Goal: Browse casually: Explore the website without a specific task or goal

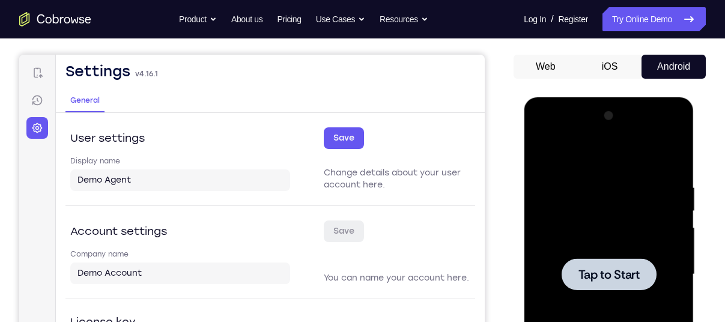
scroll to position [102, 0]
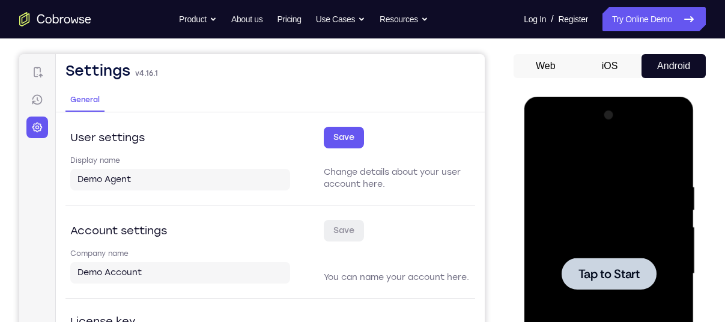
click at [614, 204] on div at bounding box center [608, 274] width 151 height 336
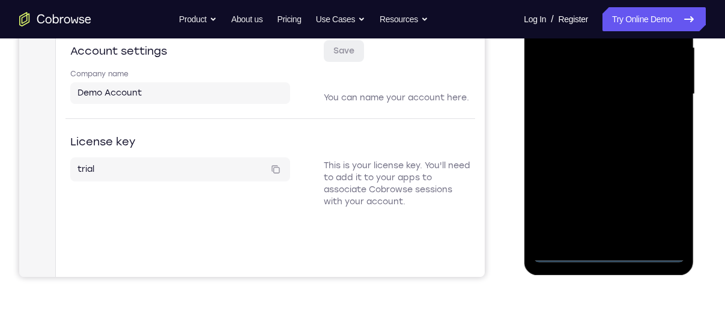
scroll to position [280, 0]
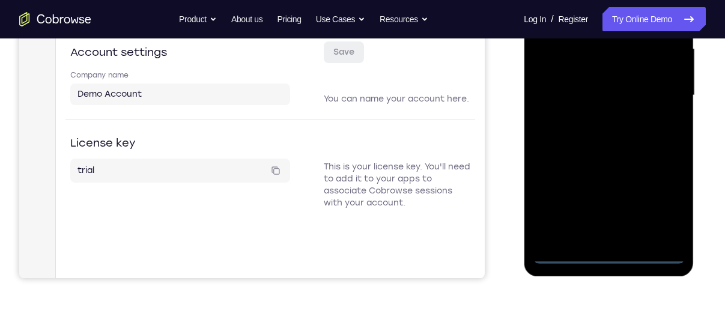
click at [611, 257] on div at bounding box center [608, 95] width 151 height 336
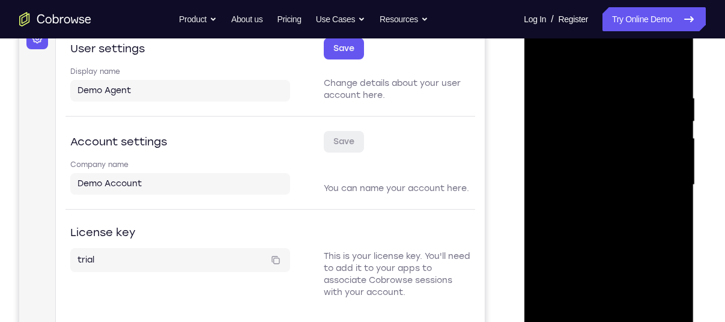
scroll to position [190, 0]
click at [660, 288] on div at bounding box center [608, 186] width 151 height 336
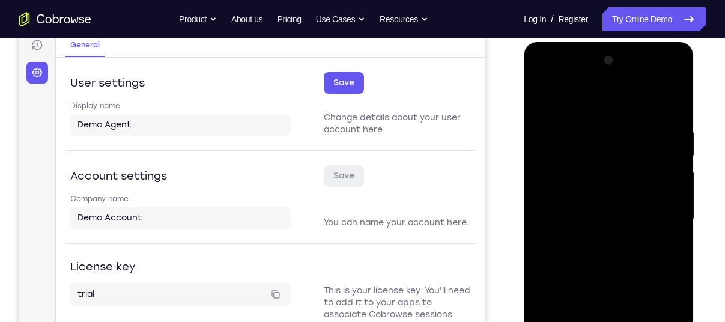
click at [547, 77] on div at bounding box center [608, 219] width 151 height 336
click at [552, 183] on div at bounding box center [608, 219] width 151 height 336
click at [555, 181] on div at bounding box center [608, 219] width 151 height 336
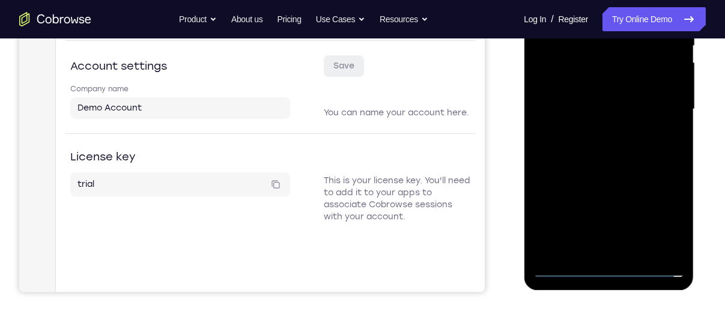
scroll to position [268, 0]
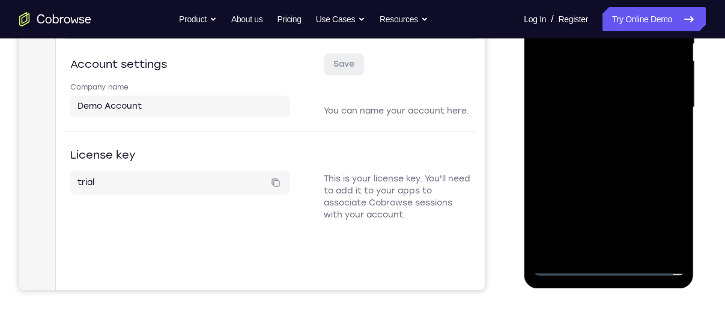
click at [605, 247] on div at bounding box center [608, 107] width 151 height 336
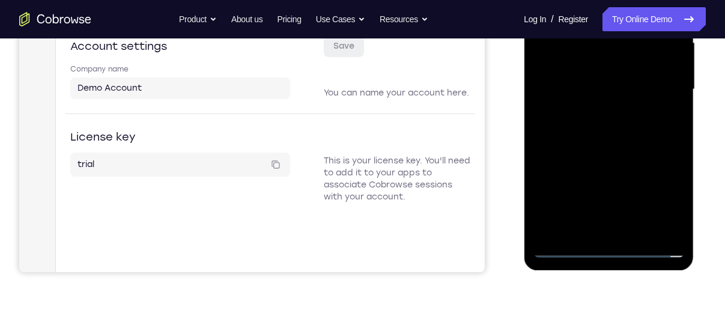
scroll to position [288, 0]
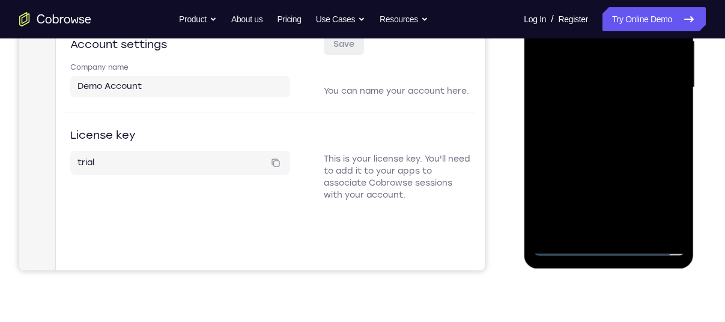
click at [596, 230] on div at bounding box center [608, 88] width 151 height 336
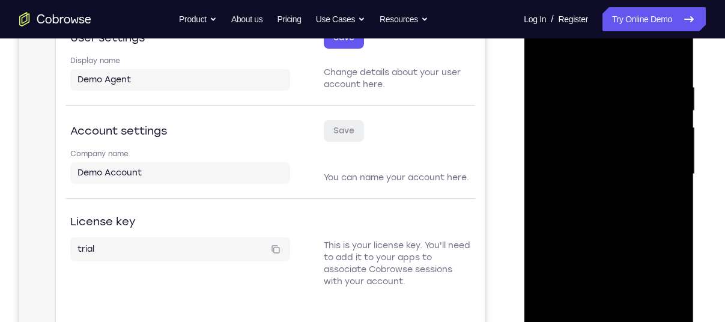
scroll to position [201, 0]
click at [608, 190] on div at bounding box center [608, 175] width 151 height 336
click at [600, 184] on div at bounding box center [608, 175] width 151 height 336
click at [591, 183] on div at bounding box center [608, 175] width 151 height 336
click at [575, 162] on div at bounding box center [608, 175] width 151 height 336
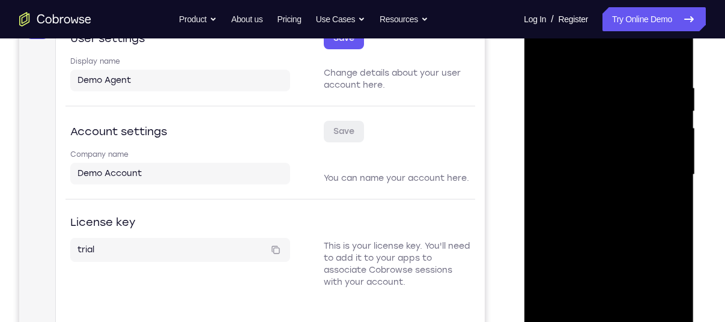
click at [593, 186] on div at bounding box center [608, 175] width 151 height 336
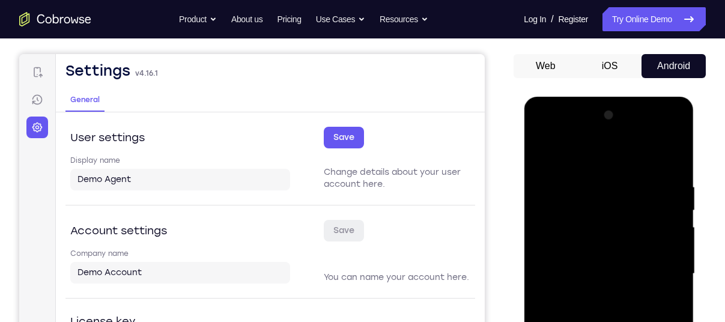
scroll to position [100, 0]
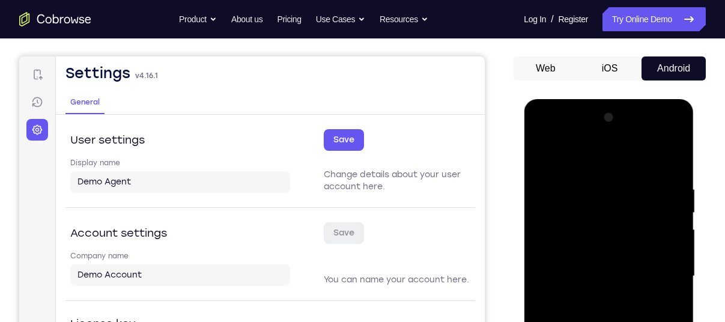
click at [660, 134] on div at bounding box center [608, 276] width 151 height 336
click at [593, 158] on div at bounding box center [608, 276] width 151 height 336
click at [654, 271] on div at bounding box center [608, 276] width 151 height 336
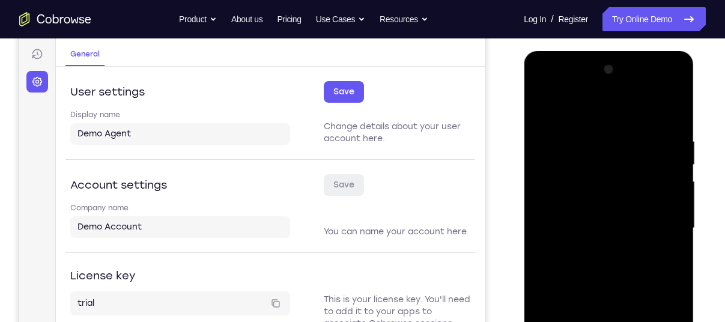
scroll to position [153, 0]
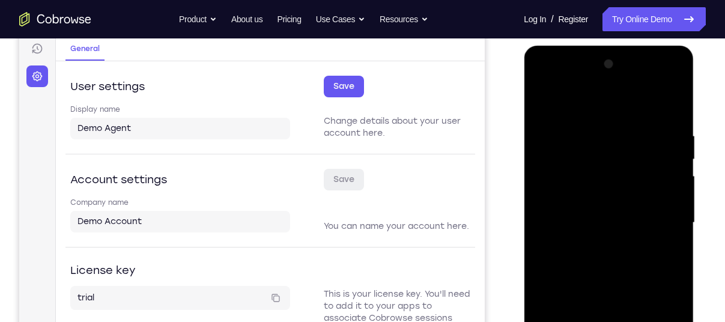
click at [597, 243] on div at bounding box center [608, 223] width 151 height 336
click at [659, 79] on div at bounding box center [608, 223] width 151 height 336
click at [585, 130] on div at bounding box center [608, 223] width 151 height 336
click at [595, 130] on div at bounding box center [608, 223] width 151 height 336
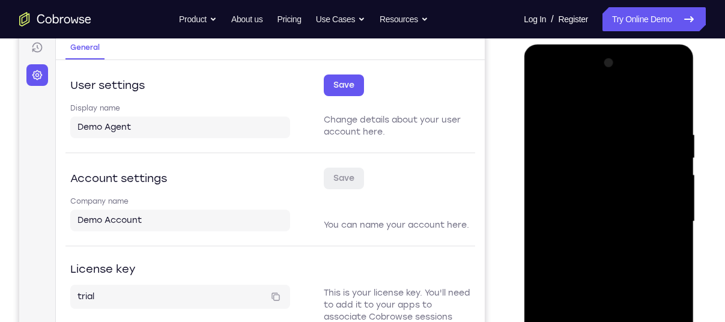
scroll to position [196, 0]
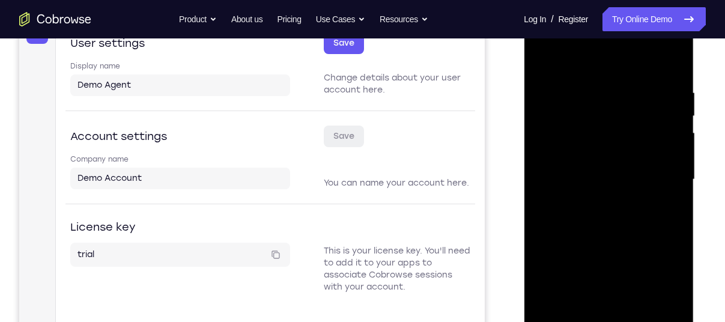
click at [581, 246] on div at bounding box center [608, 179] width 151 height 336
click at [582, 151] on div at bounding box center [608, 179] width 151 height 336
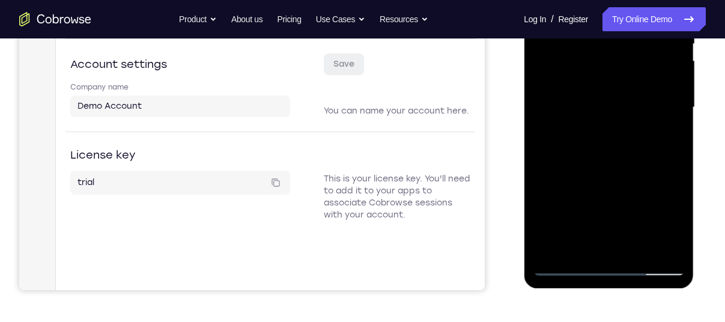
scroll to position [274, 0]
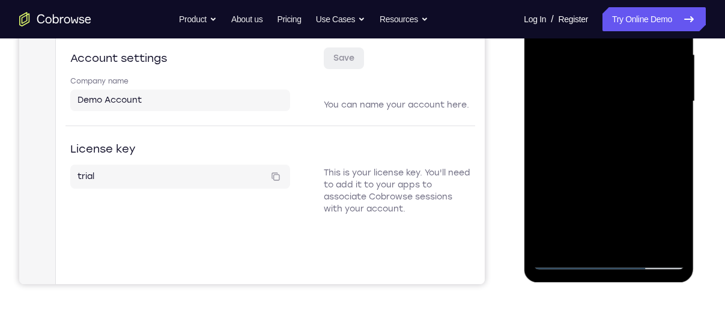
drag, startPoint x: 588, startPoint y: 193, endPoint x: 582, endPoint y: 140, distance: 53.8
click at [582, 140] on div at bounding box center [608, 101] width 151 height 336
click at [601, 232] on div at bounding box center [608, 101] width 151 height 336
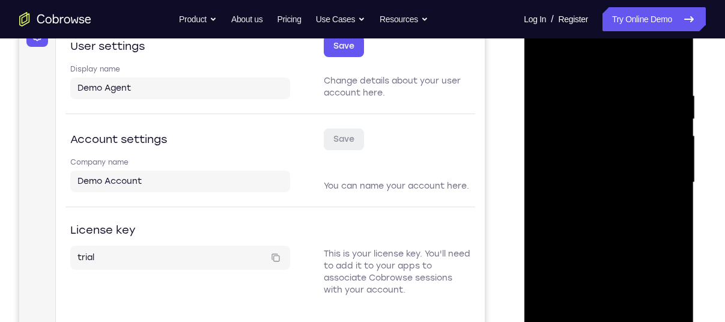
scroll to position [193, 0]
click at [573, 170] on div at bounding box center [608, 183] width 151 height 336
click at [583, 213] on div at bounding box center [608, 183] width 151 height 336
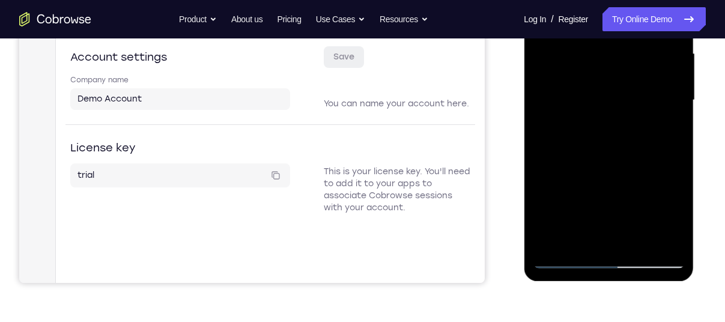
scroll to position [276, 0]
click at [603, 235] on div at bounding box center [608, 100] width 151 height 336
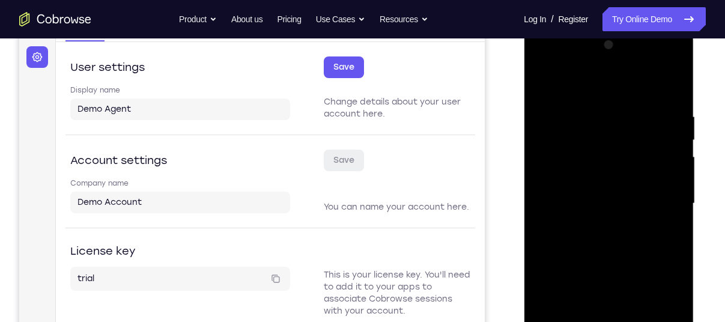
scroll to position [162, 0]
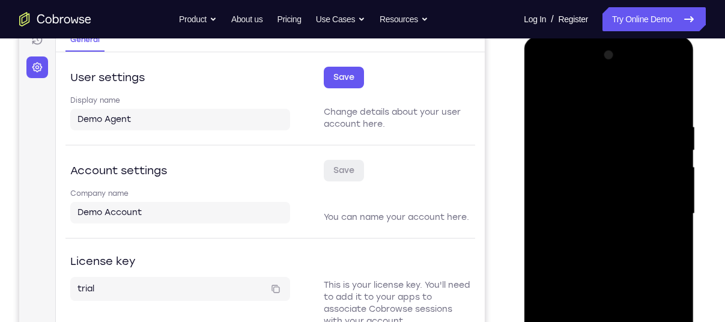
click at [659, 68] on div at bounding box center [608, 214] width 151 height 336
click at [589, 91] on div at bounding box center [608, 214] width 151 height 336
click at [581, 148] on div at bounding box center [608, 214] width 151 height 336
click at [593, 148] on div at bounding box center [608, 214] width 151 height 336
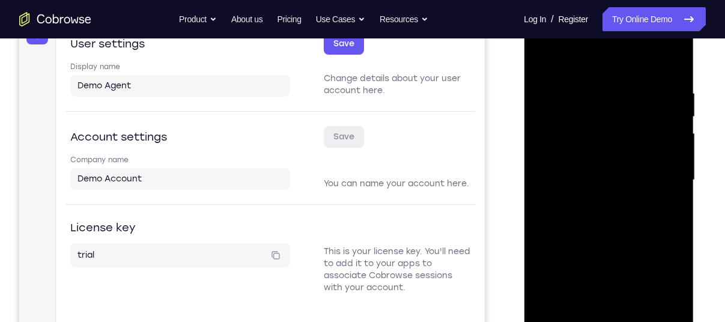
scroll to position [195, 0]
click at [592, 200] on div at bounding box center [608, 181] width 151 height 336
click at [599, 115] on div at bounding box center [608, 181] width 151 height 336
click at [591, 183] on div at bounding box center [608, 181] width 151 height 336
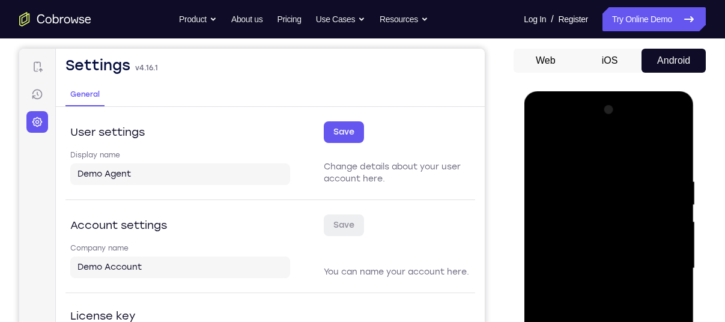
scroll to position [105, 0]
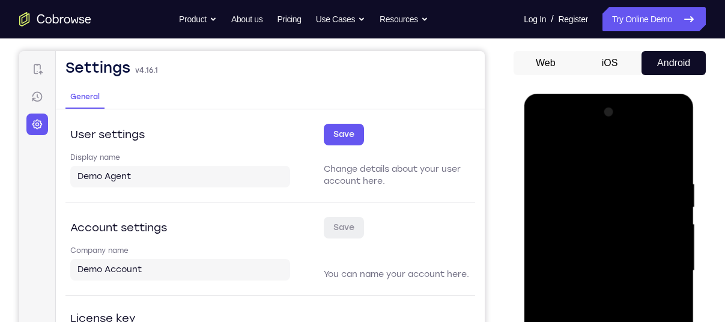
click at [592, 289] on div at bounding box center [608, 271] width 151 height 336
click at [594, 291] on div at bounding box center [608, 271] width 151 height 336
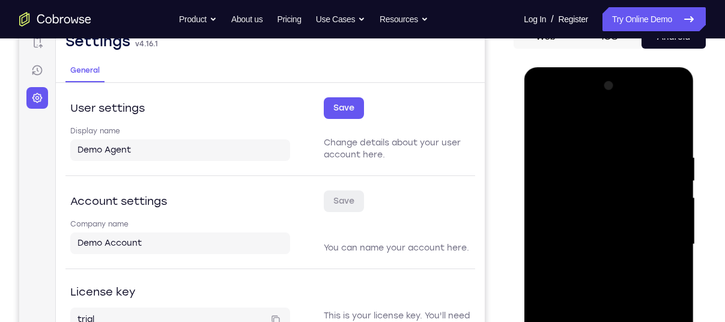
click at [626, 246] on div at bounding box center [608, 244] width 151 height 336
click at [632, 246] on div at bounding box center [608, 244] width 151 height 336
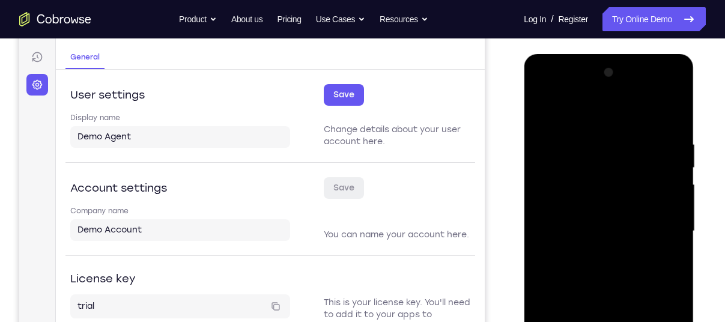
scroll to position [139, 0]
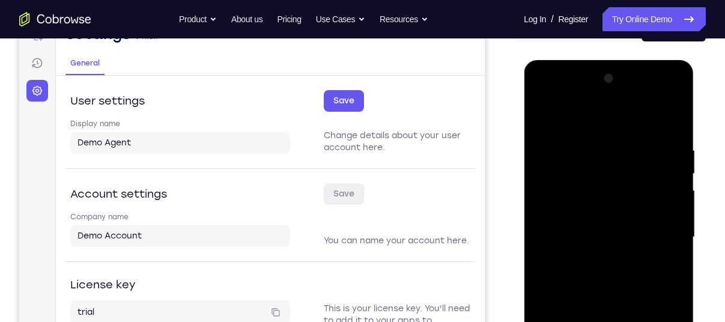
click at [659, 89] on div at bounding box center [608, 237] width 151 height 336
click at [596, 137] on div at bounding box center [608, 237] width 151 height 336
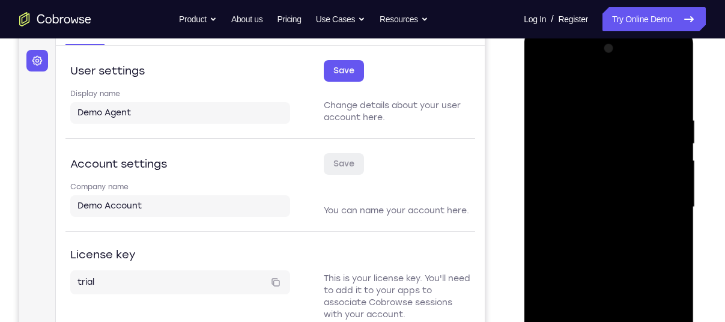
scroll to position [170, 0]
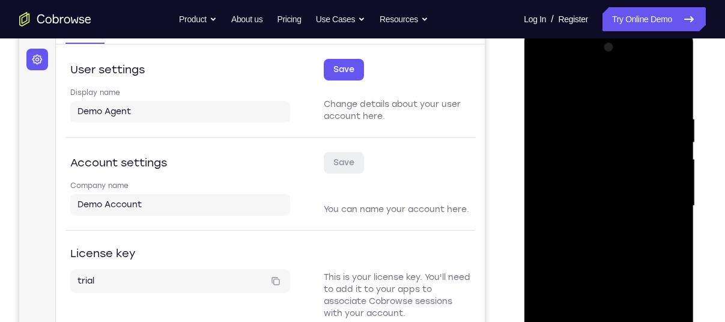
drag, startPoint x: 573, startPoint y: 264, endPoint x: 579, endPoint y: 137, distance: 127.5
click at [579, 137] on div at bounding box center [608, 206] width 151 height 336
drag, startPoint x: 626, startPoint y: 242, endPoint x: 623, endPoint y: 116, distance: 125.5
click at [623, 116] on div at bounding box center [608, 206] width 151 height 336
